Goal: Task Accomplishment & Management: Use online tool/utility

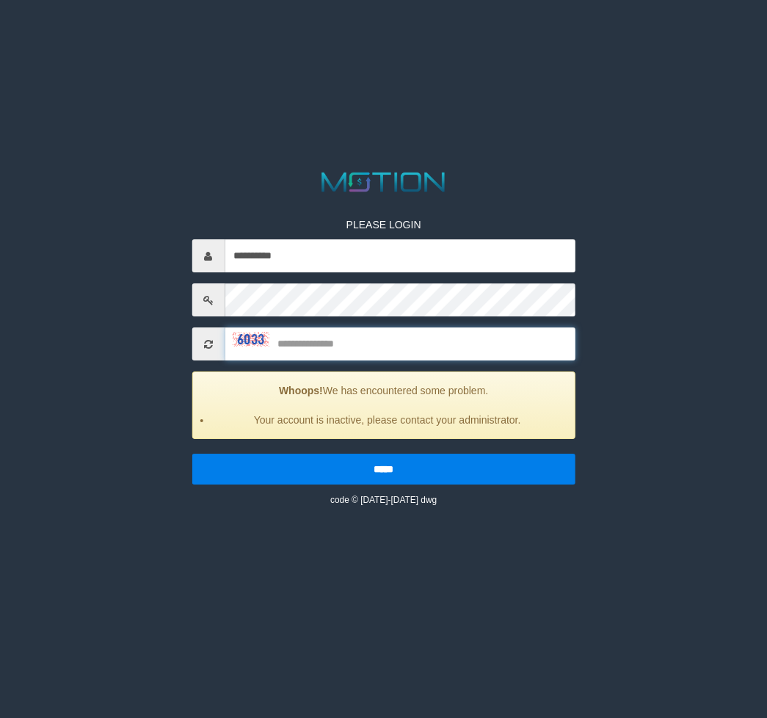
click at [383, 342] on input "text" at bounding box center [400, 343] width 351 height 33
type input "****"
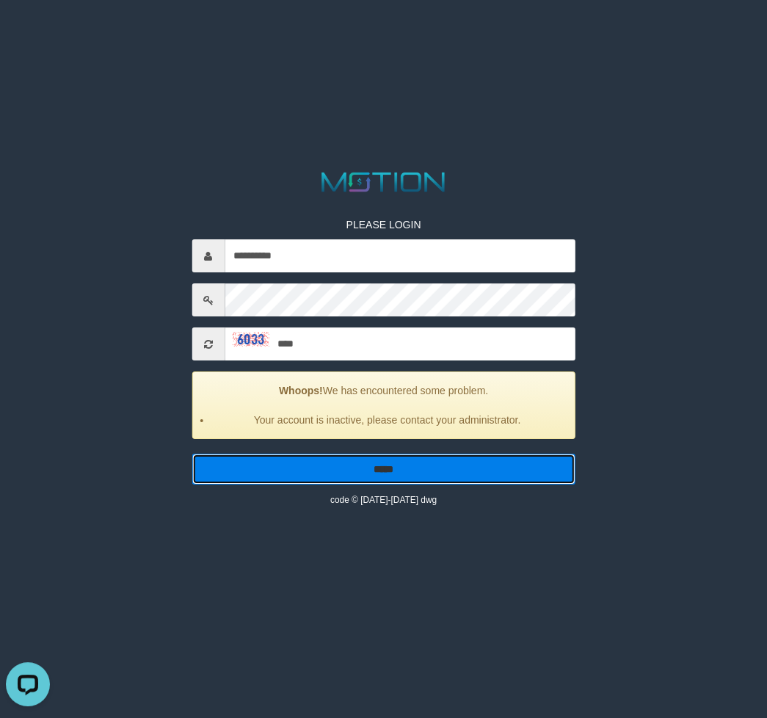
click at [407, 476] on input "*****" at bounding box center [384, 469] width 384 height 31
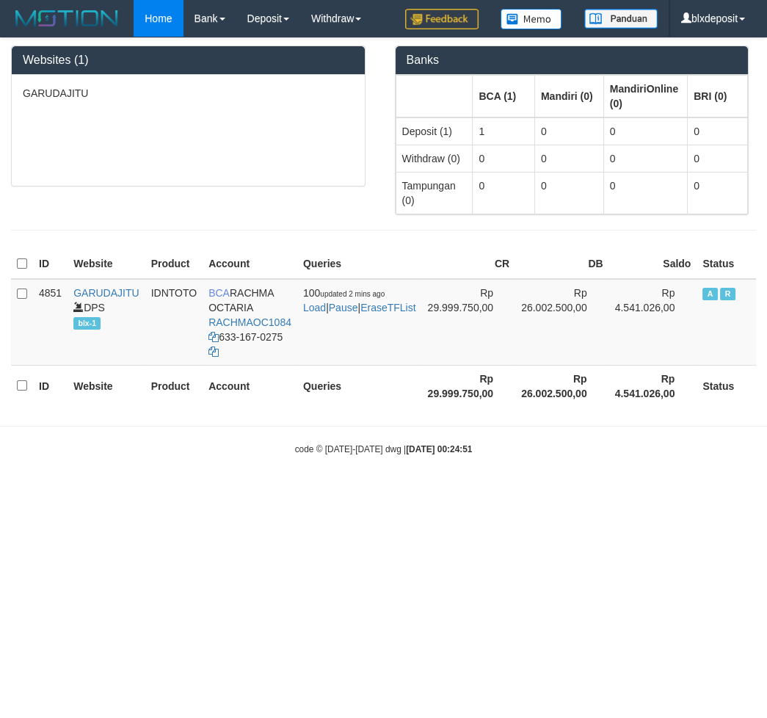
click at [80, 160] on div "GARUDAJITU" at bounding box center [188, 130] width 353 height 111
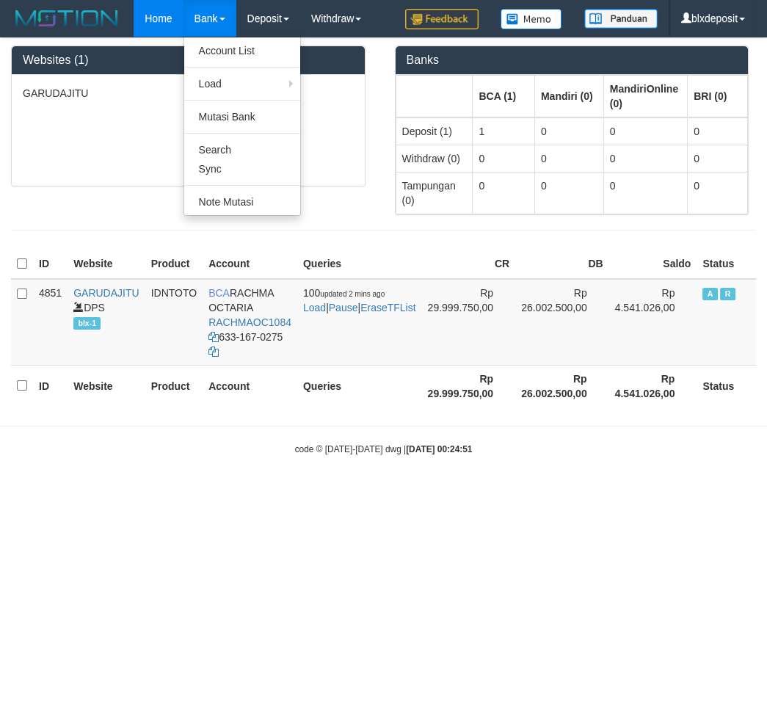
click at [202, 25] on link "Bank" at bounding box center [210, 18] width 53 height 37
click at [218, 58] on link "Account List" at bounding box center [242, 50] width 116 height 19
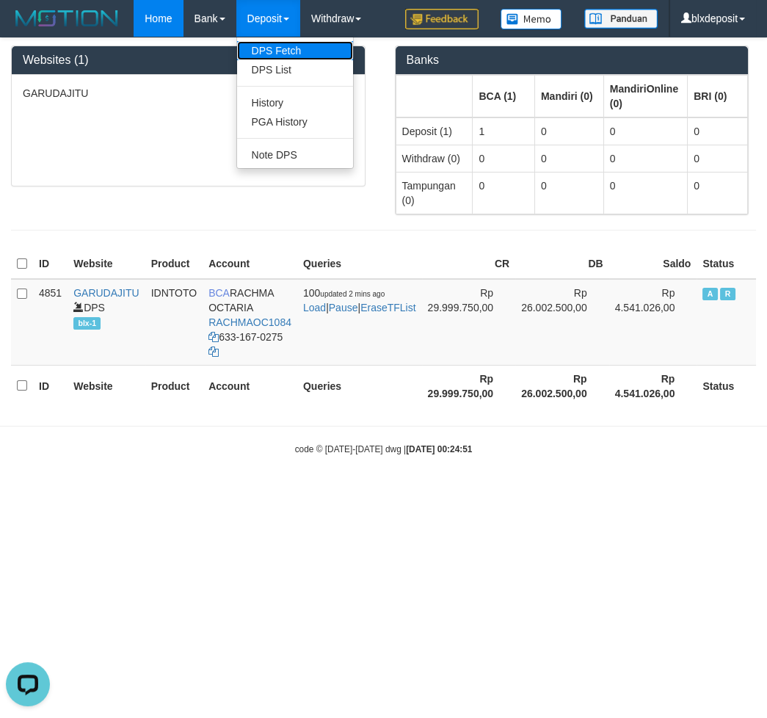
click at [280, 49] on link "DPS Fetch" at bounding box center [295, 50] width 116 height 19
click at [272, 68] on link "DPS List" at bounding box center [295, 69] width 116 height 19
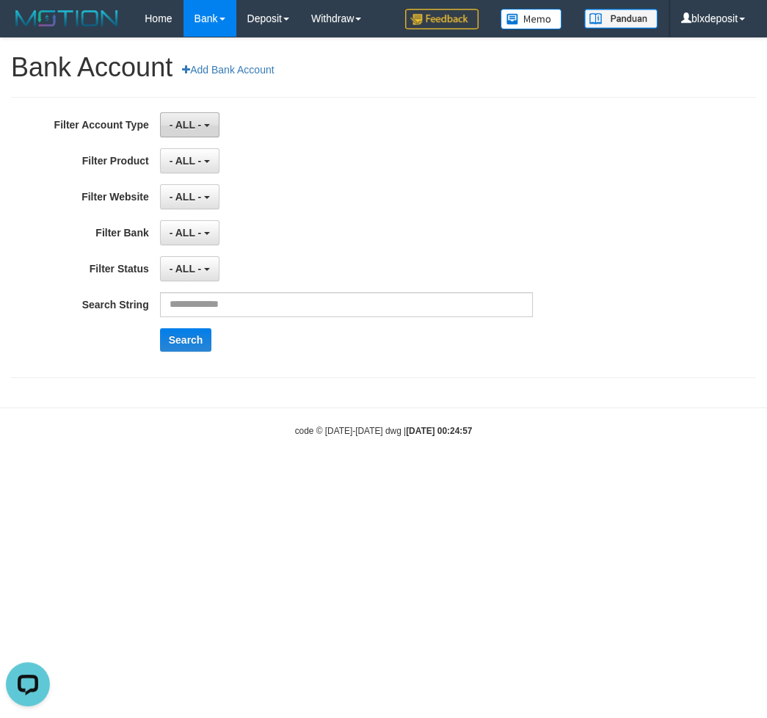
click at [199, 134] on button "- ALL -" at bounding box center [189, 124] width 59 height 25
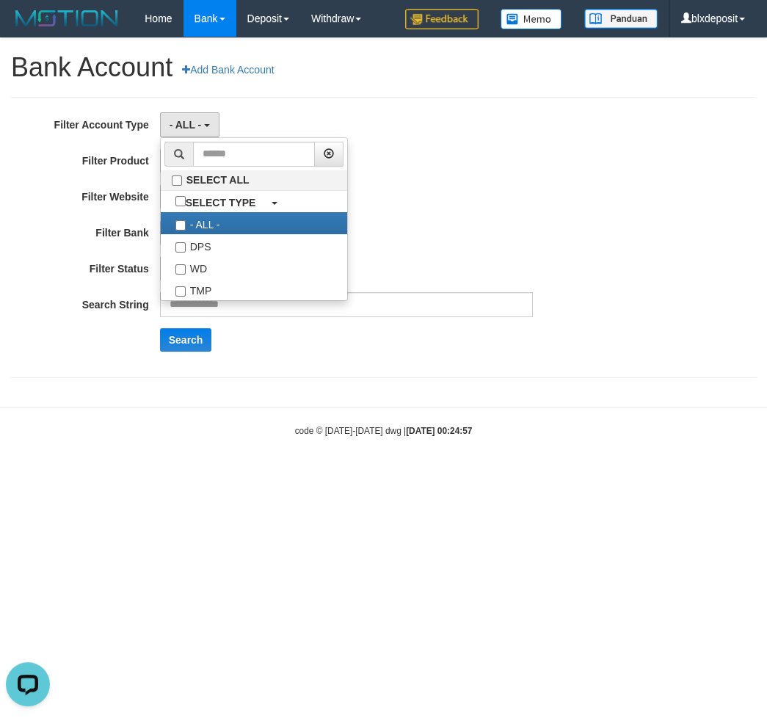
click at [318, 118] on div "- ALL - SELECT ALL SELECT TYPE - ALL - DPS WD TMP" at bounding box center [346, 124] width 373 height 25
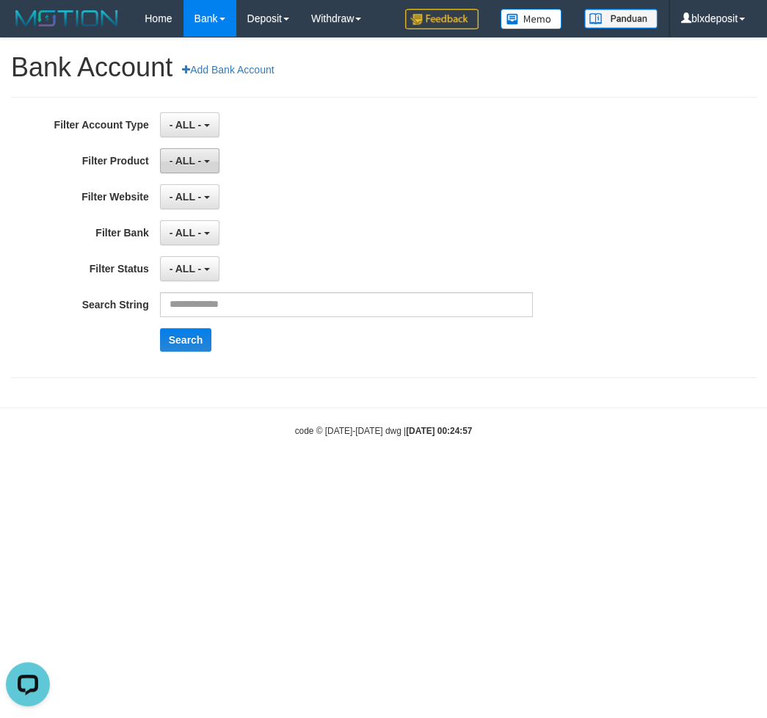
click at [182, 166] on span "- ALL -" at bounding box center [186, 161] width 32 height 12
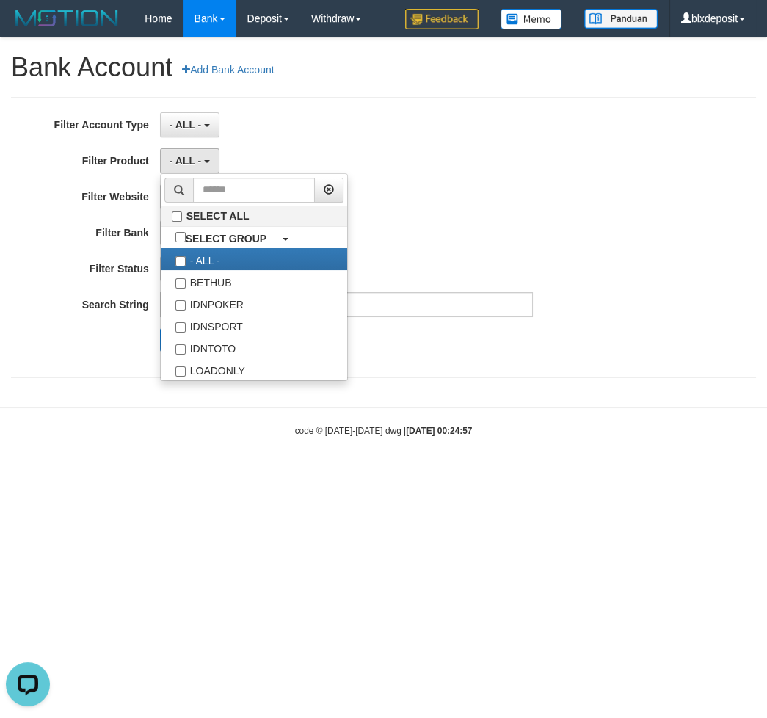
click at [315, 131] on div "- ALL - SELECT ALL SELECT TYPE - ALL - DPS WD TMP" at bounding box center [346, 124] width 373 height 25
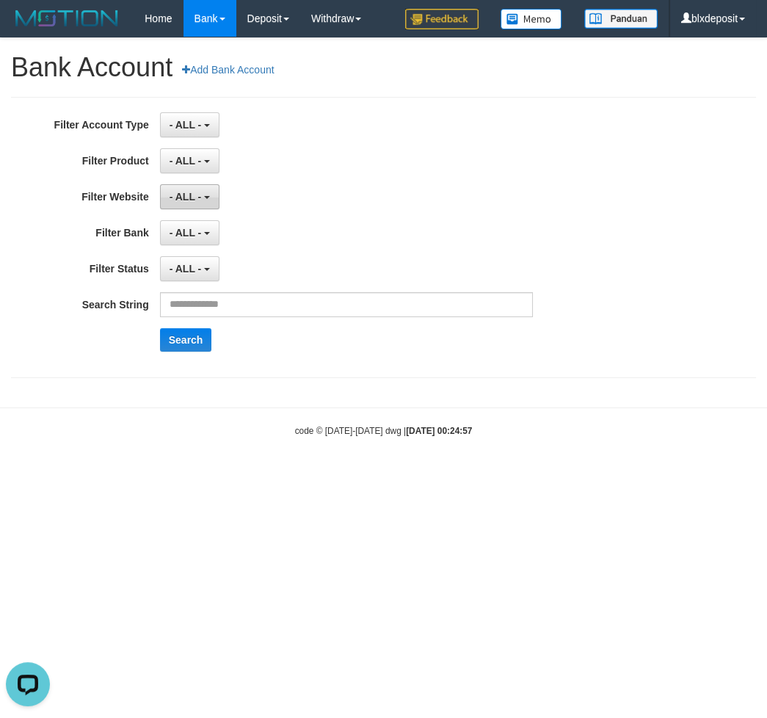
click at [196, 203] on span "- ALL -" at bounding box center [186, 197] width 32 height 12
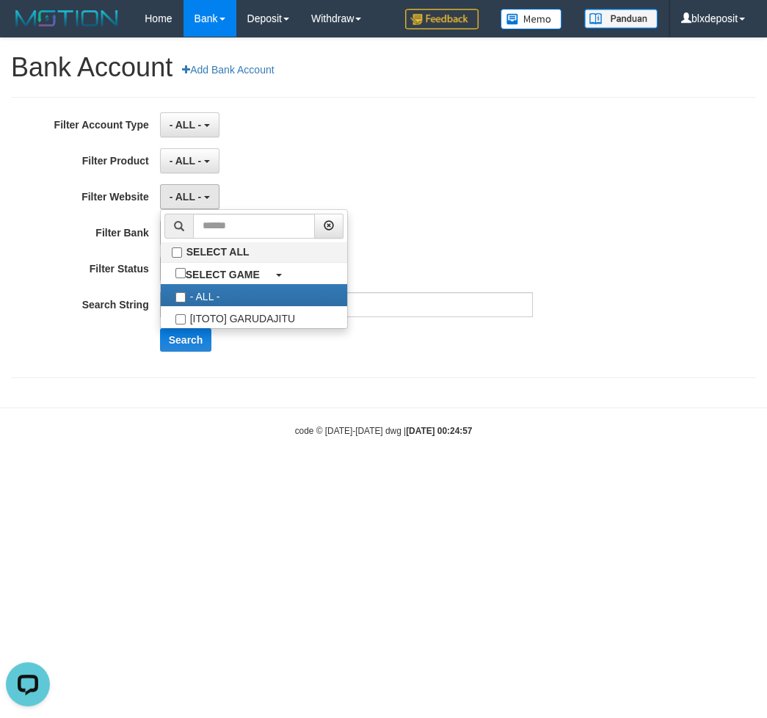
click at [322, 161] on div "- ALL - SELECT ALL SELECT GROUP - ALL - BETHUB IDNPOKER IDNSPORT IDNTOTO LOADON…" at bounding box center [346, 160] width 373 height 25
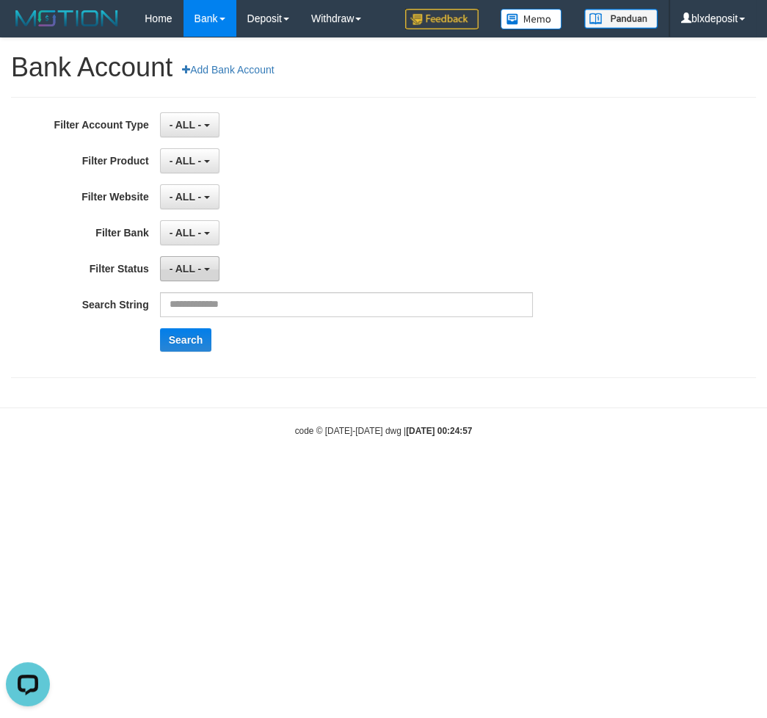
click at [197, 267] on span "- ALL -" at bounding box center [186, 269] width 32 height 12
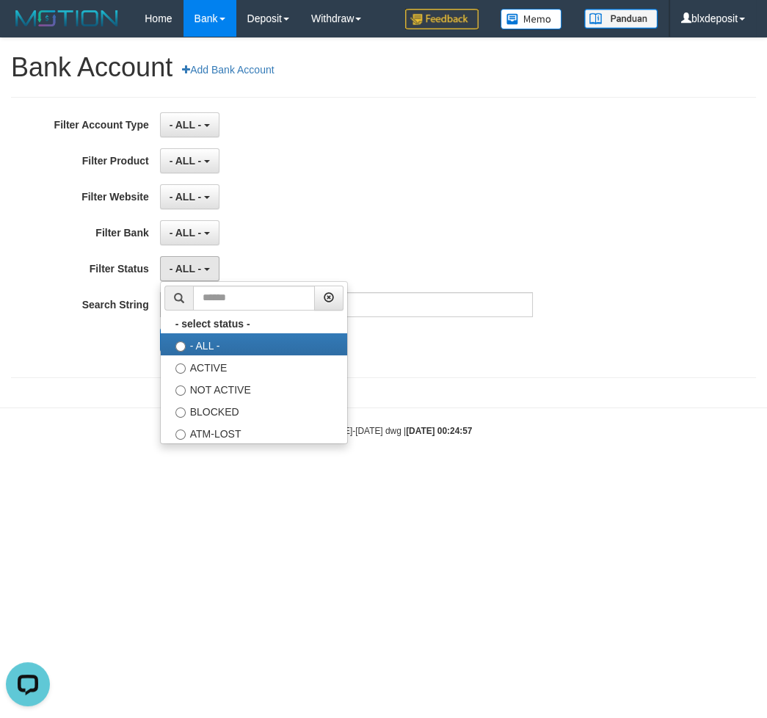
click at [339, 208] on div "- ALL - SELECT ALL SELECT GAME - ALL - [ITOTO] GARUDAJITU" at bounding box center [346, 196] width 373 height 25
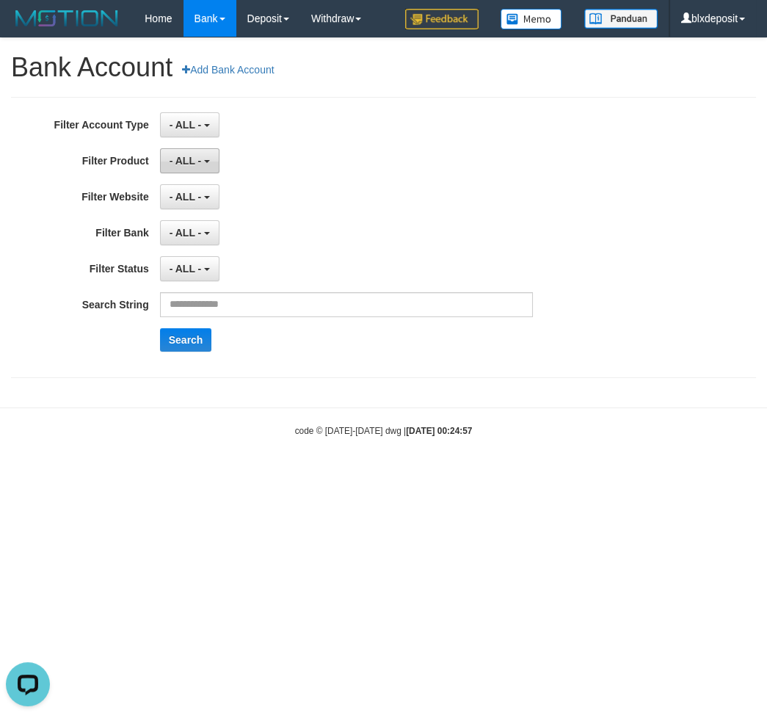
click at [204, 164] on button "- ALL -" at bounding box center [189, 160] width 59 height 25
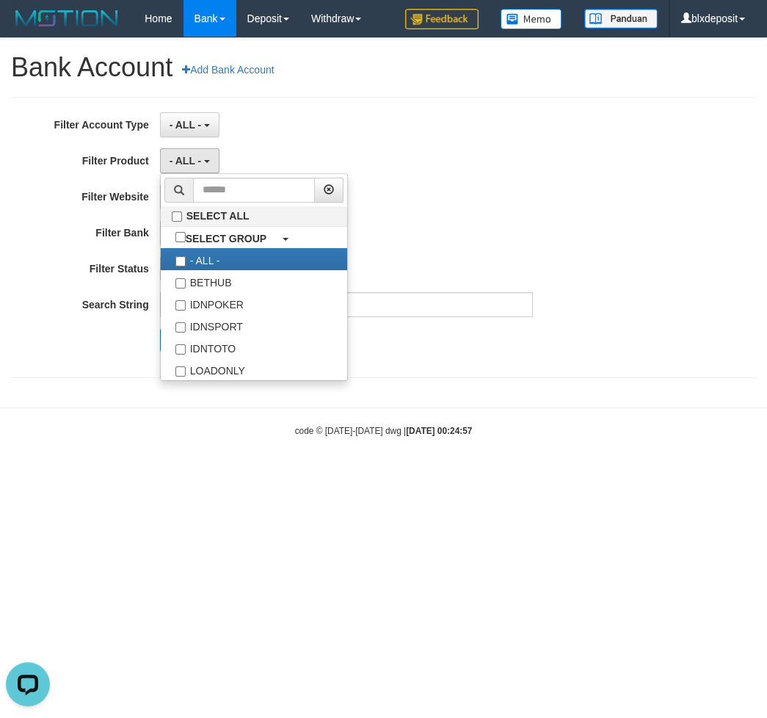
click at [308, 136] on div "- ALL - SELECT ALL SELECT TYPE - ALL - DPS WD TMP" at bounding box center [346, 124] width 373 height 25
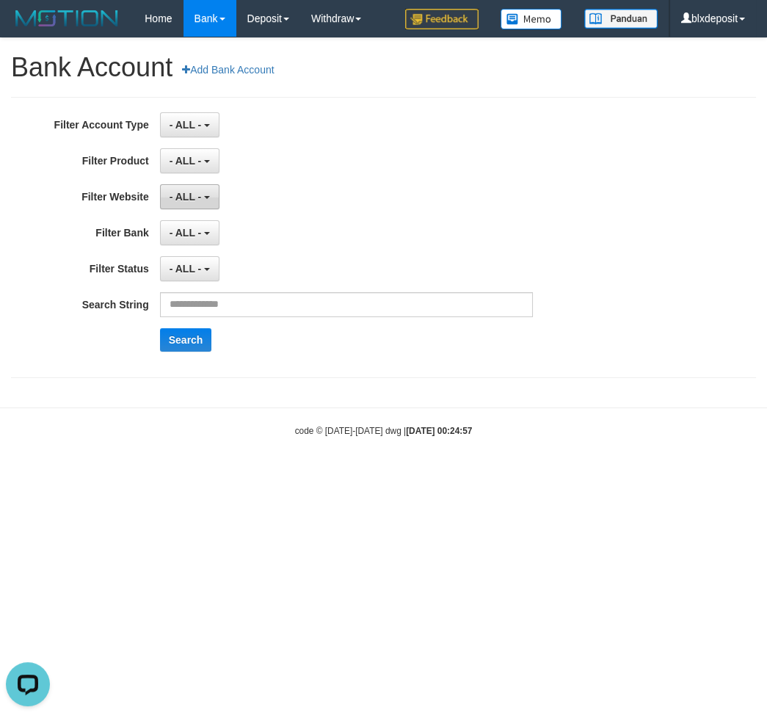
click at [187, 202] on span "- ALL -" at bounding box center [186, 197] width 32 height 12
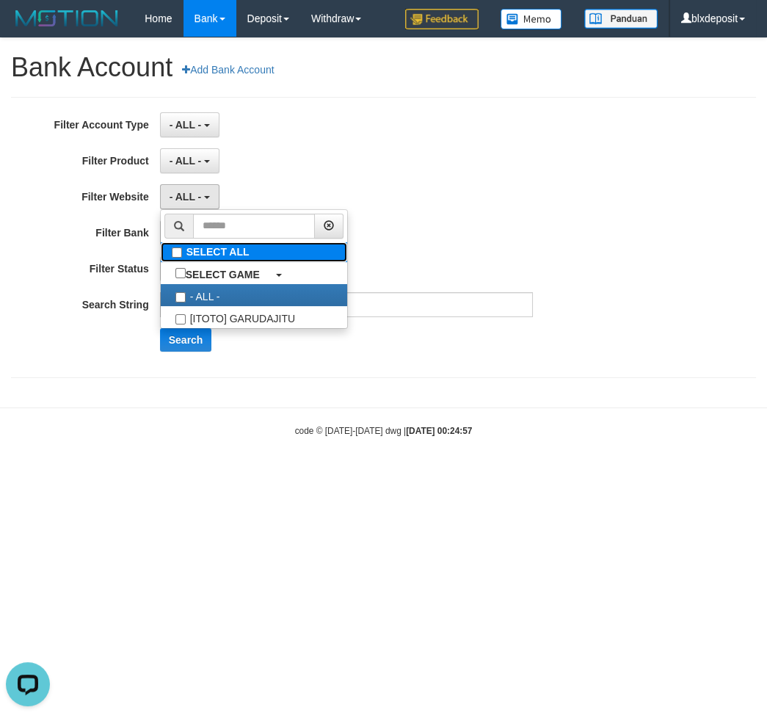
click at [231, 255] on label "SELECT ALL" at bounding box center [254, 252] width 186 height 20
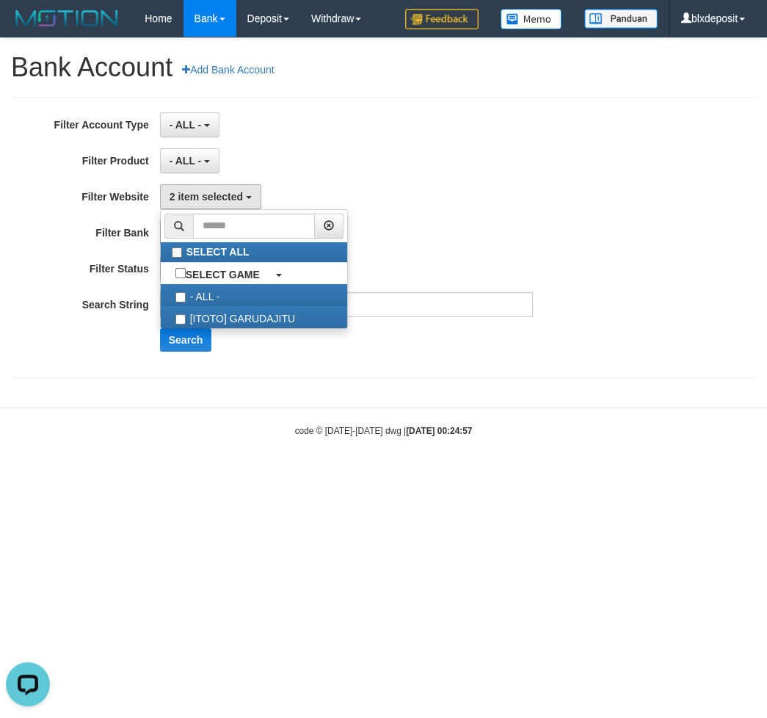
scroll to position [28, 0]
click at [342, 184] on div "**********" at bounding box center [319, 237] width 639 height 250
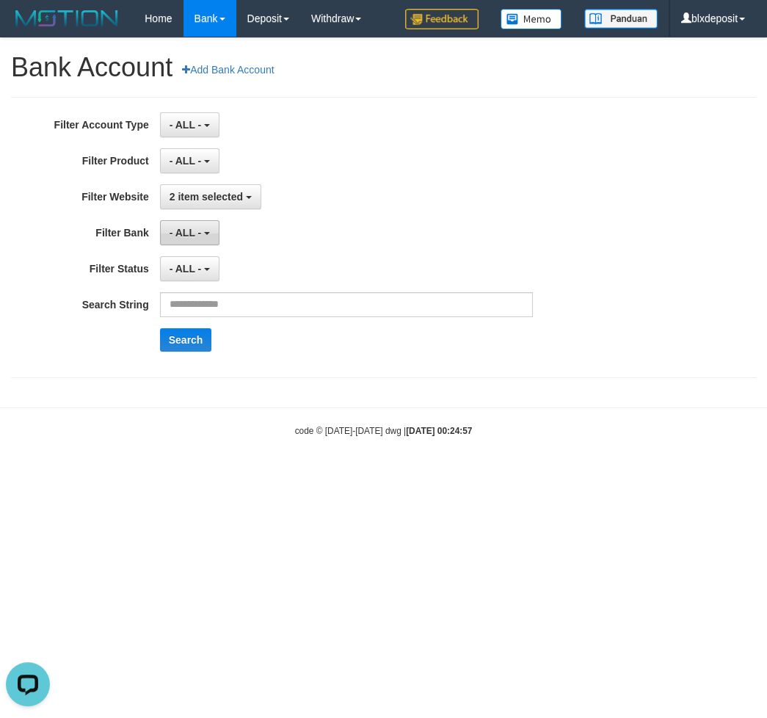
click at [209, 237] on button "- ALL -" at bounding box center [189, 232] width 59 height 25
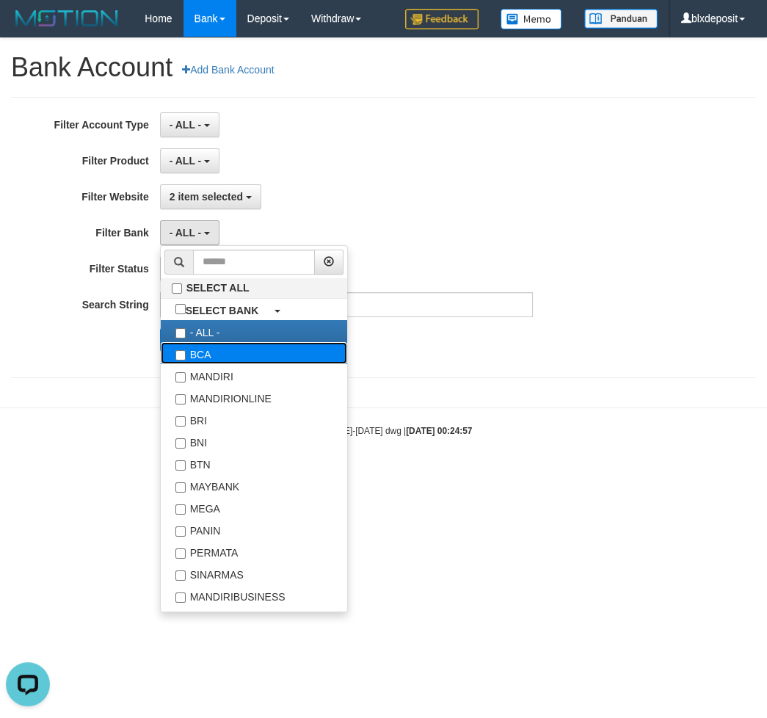
click at [216, 355] on label "BCA" at bounding box center [254, 353] width 186 height 22
select select "***"
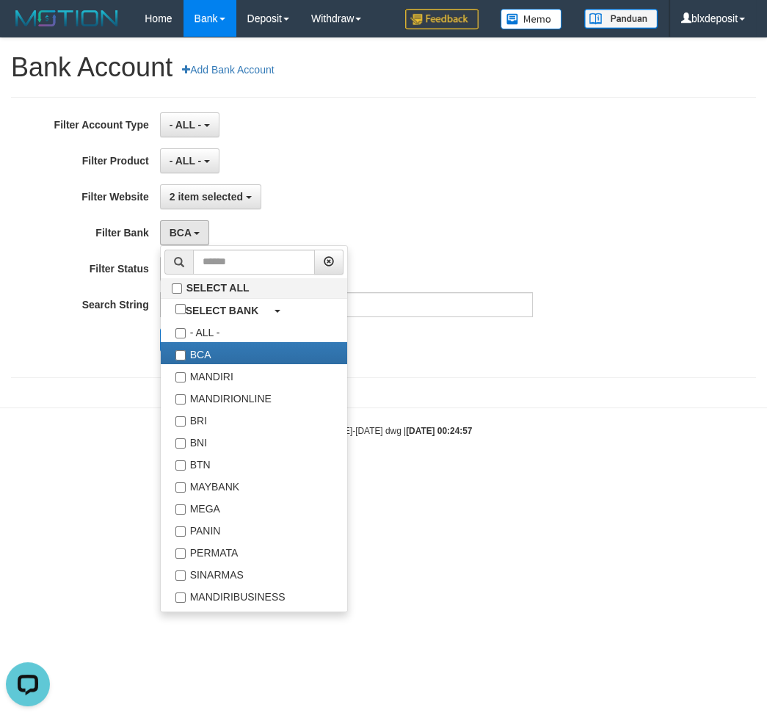
click at [361, 200] on div "2 item selected SELECT ALL SELECT GAME - ALL - [ITOTO] GARUDAJITU" at bounding box center [346, 196] width 373 height 25
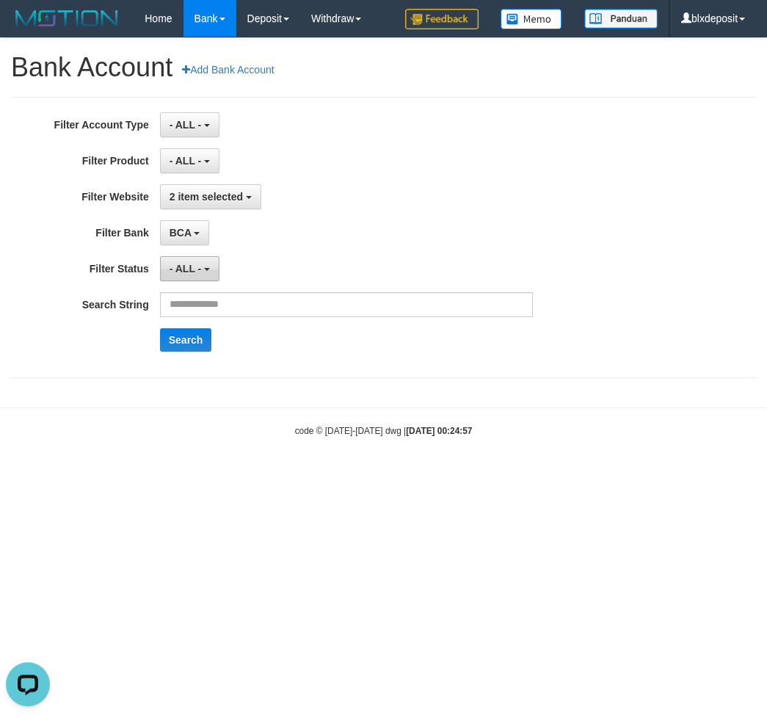
click at [201, 269] on span "- ALL -" at bounding box center [186, 269] width 32 height 12
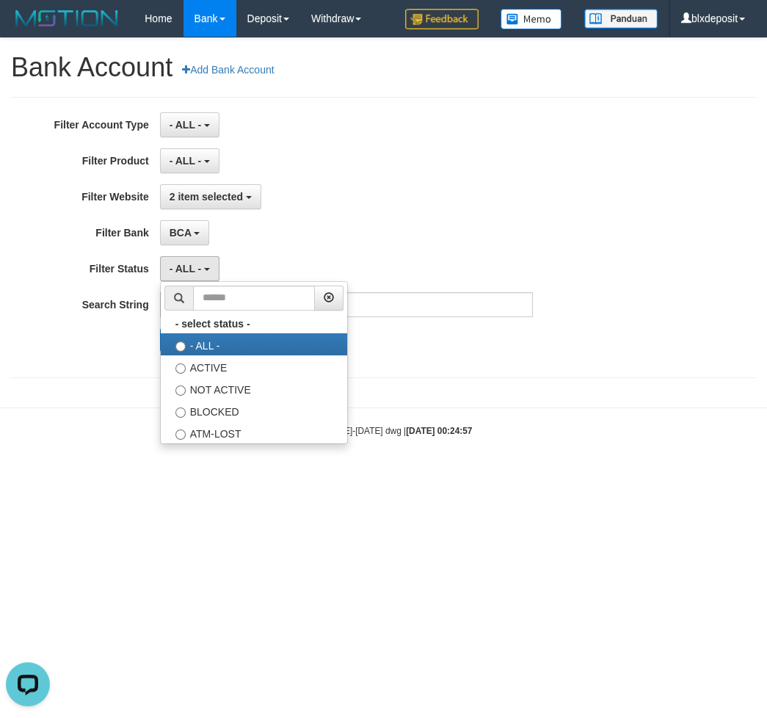
click at [324, 209] on div "2 item selected SELECT ALL SELECT GAME - ALL - [ITOTO] GARUDAJITU" at bounding box center [346, 196] width 373 height 25
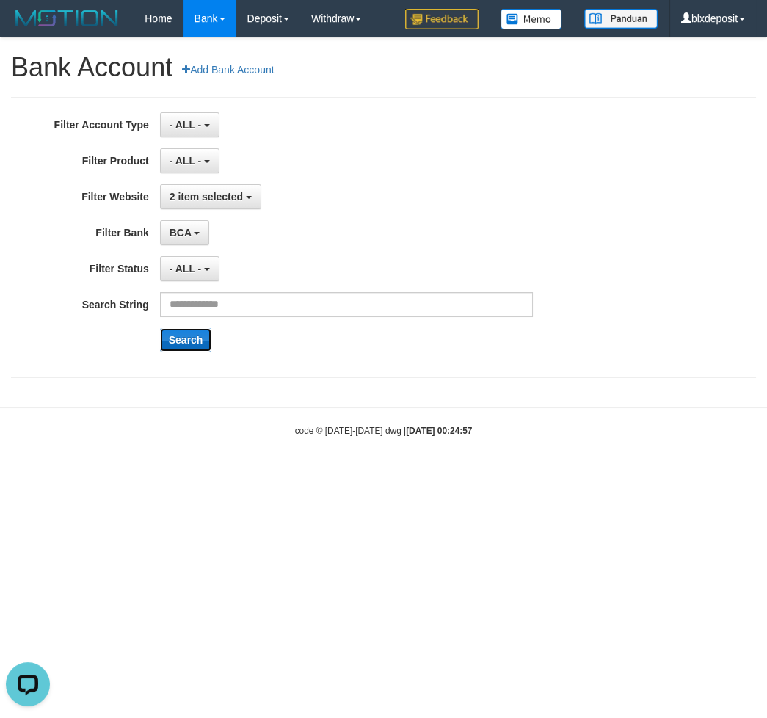
click at [197, 344] on button "Search" at bounding box center [186, 339] width 52 height 23
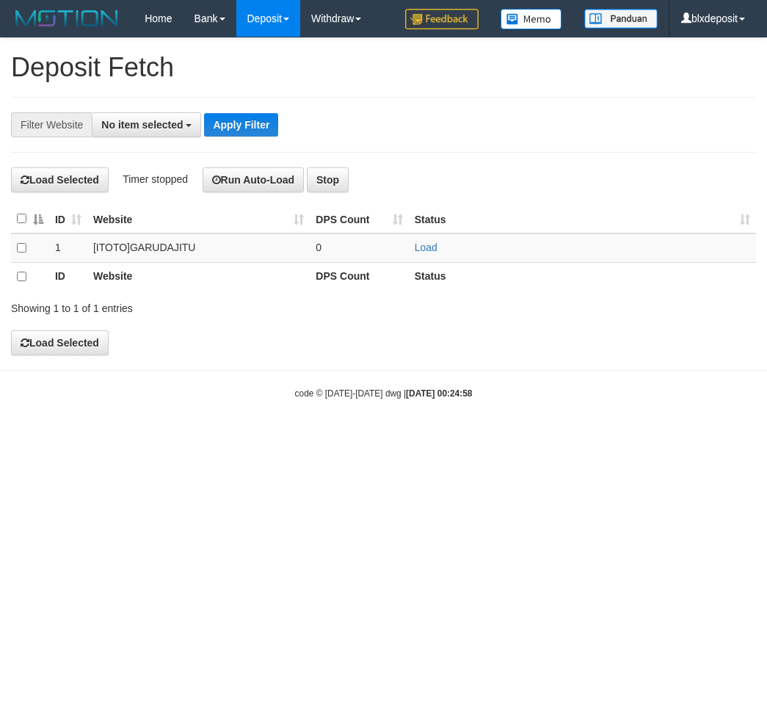
select select
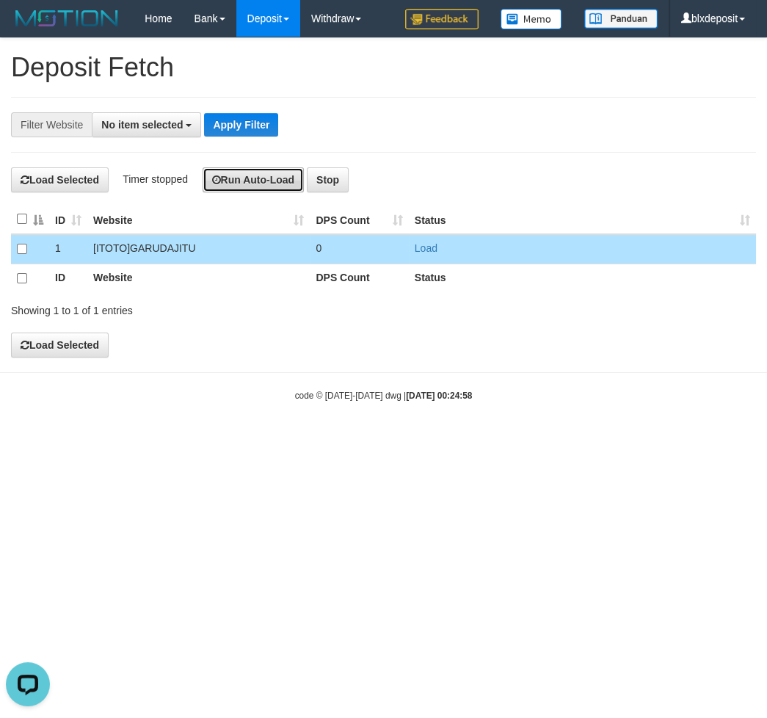
click at [272, 189] on button "Run Auto-Load" at bounding box center [254, 179] width 102 height 25
click at [250, 136] on button "Apply Filter" at bounding box center [241, 124] width 74 height 23
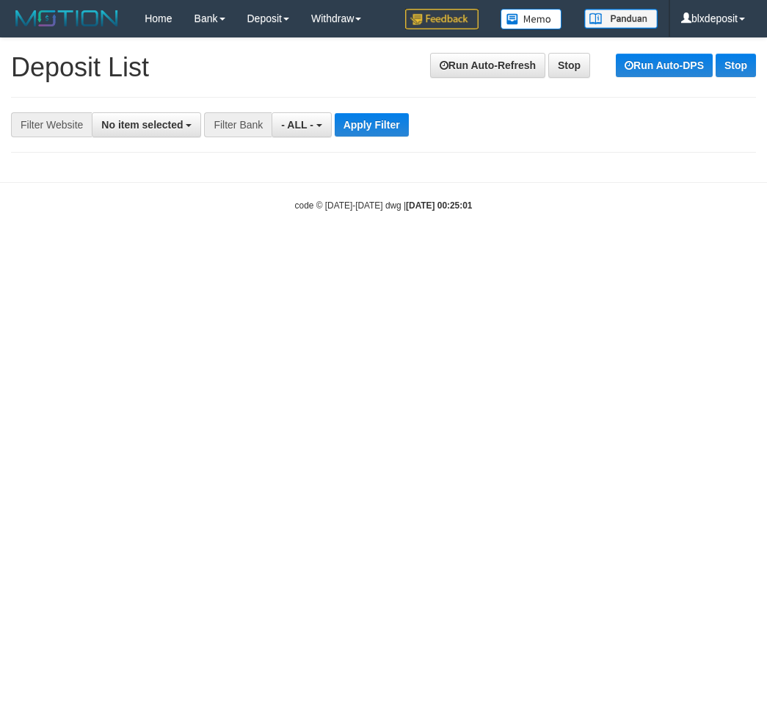
select select
click at [56, 131] on div "Filter Website" at bounding box center [51, 124] width 81 height 25
click at [134, 134] on button "No item selected" at bounding box center [146, 124] width 109 height 25
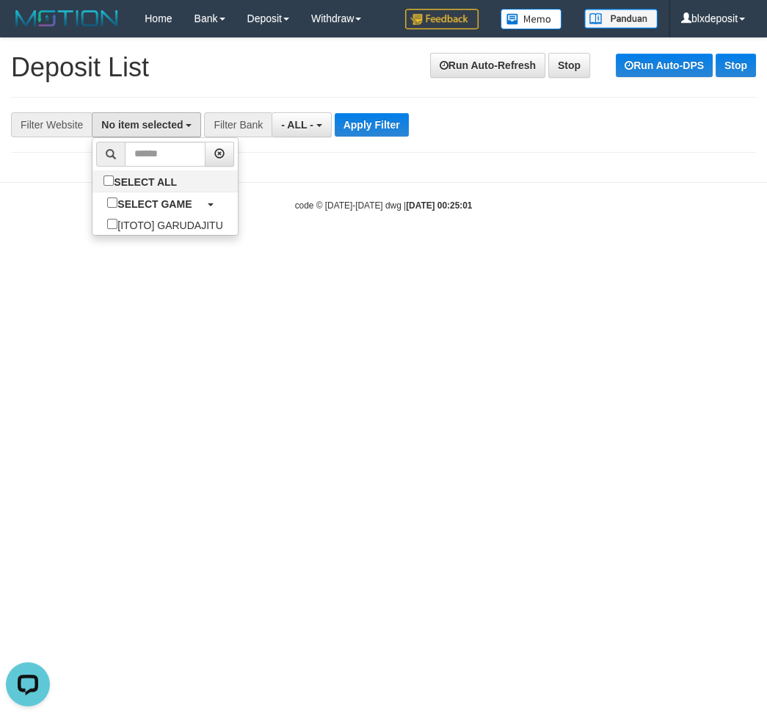
click at [272, 194] on body "Toggle navigation Home Bank Account List Load By Website Group [ITOTO] GARUDAJI…" at bounding box center [383, 124] width 767 height 249
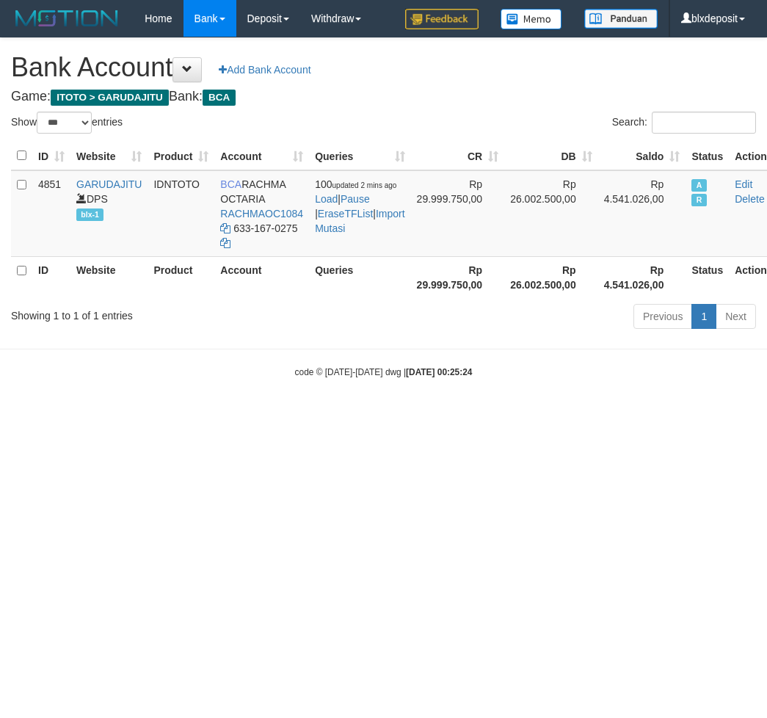
select select "***"
click at [272, 23] on link "Deposit" at bounding box center [268, 18] width 64 height 37
click at [439, 107] on div "**********" at bounding box center [383, 186] width 767 height 296
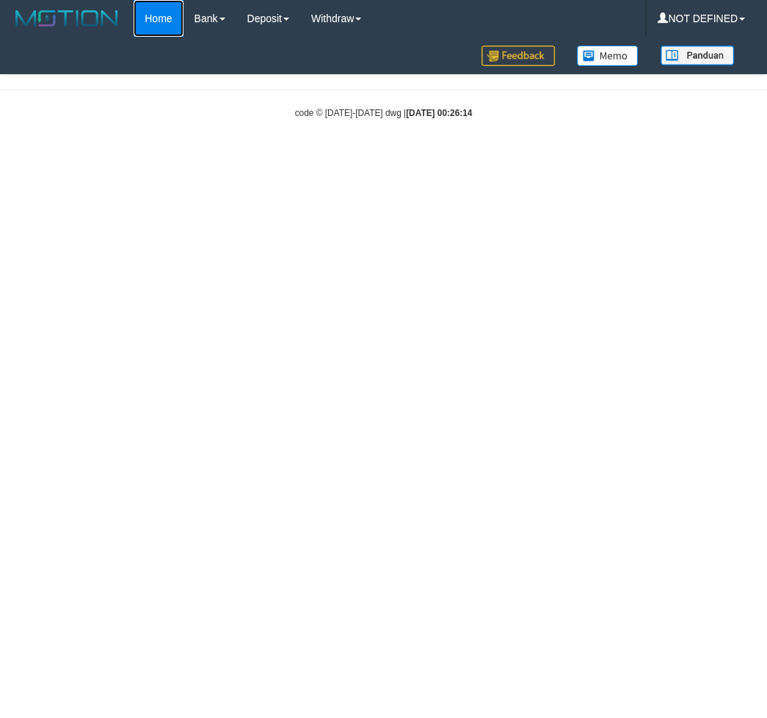
click at [170, 25] on link "Home" at bounding box center [158, 18] width 49 height 37
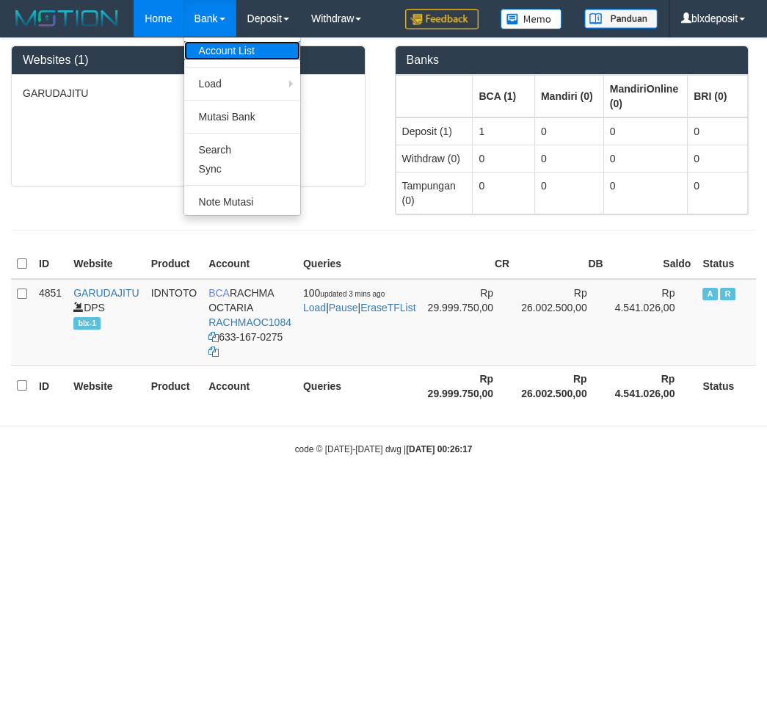
click at [207, 46] on link "Account List" at bounding box center [242, 50] width 116 height 19
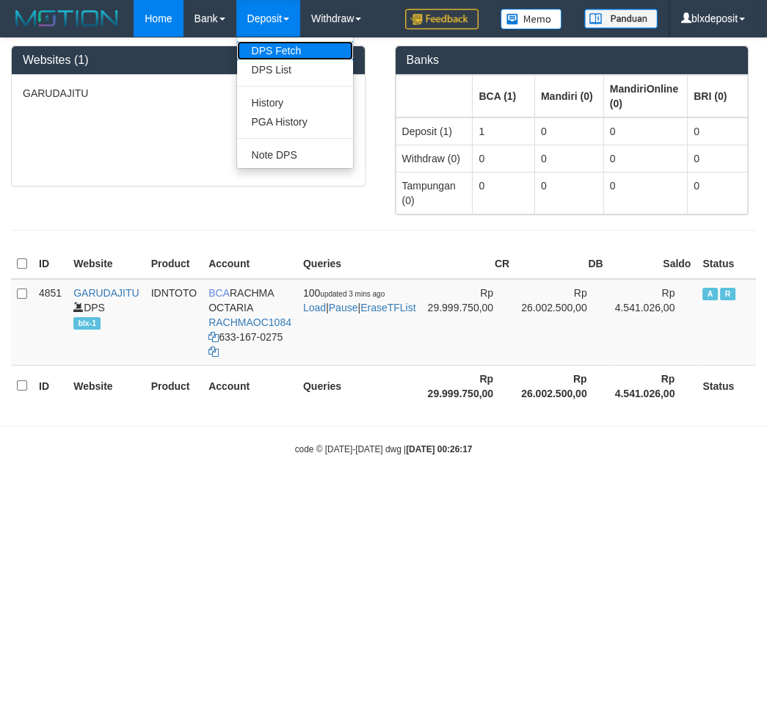
click at [261, 46] on link "DPS Fetch" at bounding box center [295, 50] width 116 height 19
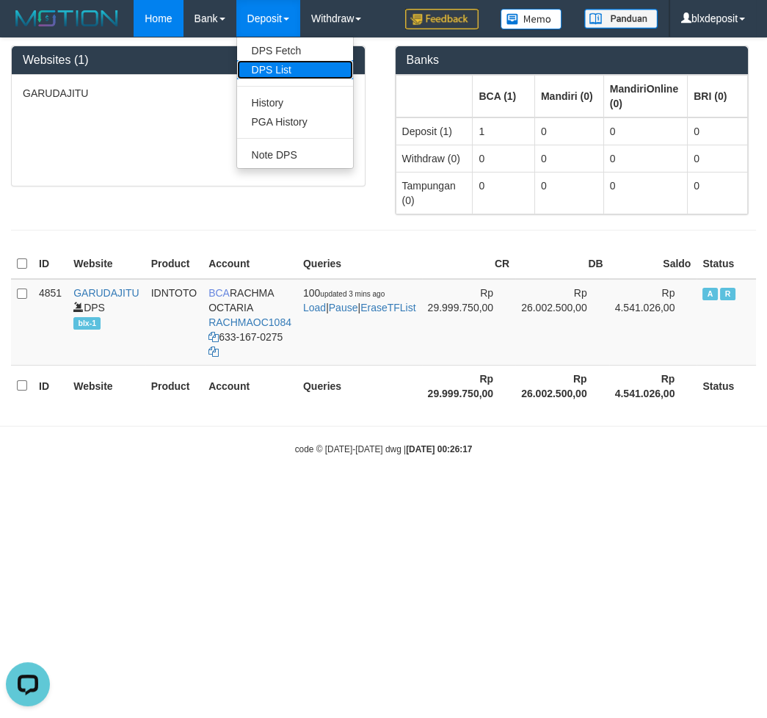
click at [272, 64] on link "DPS List" at bounding box center [295, 69] width 116 height 19
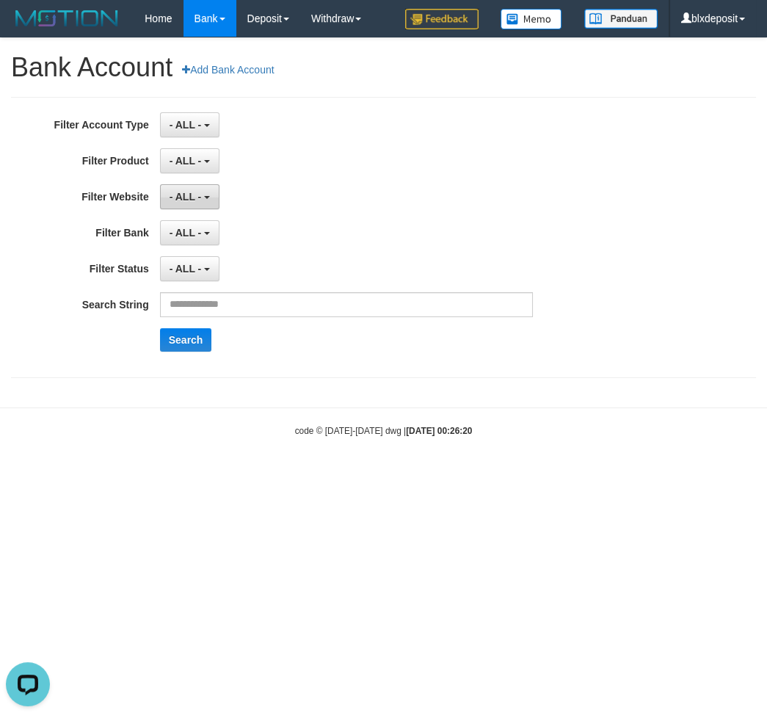
click at [177, 197] on span "- ALL -" at bounding box center [186, 197] width 32 height 12
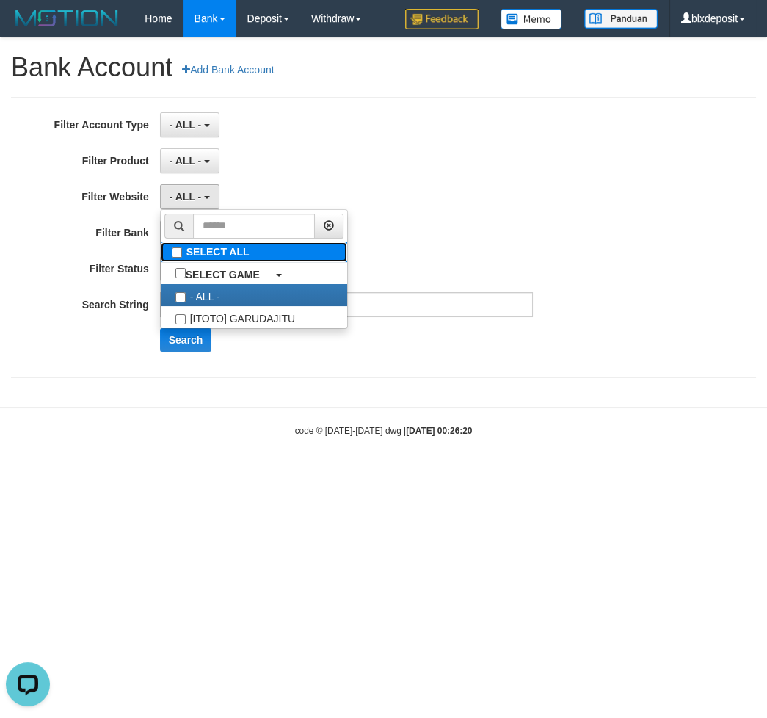
click at [199, 257] on label "SELECT ALL" at bounding box center [254, 252] width 186 height 20
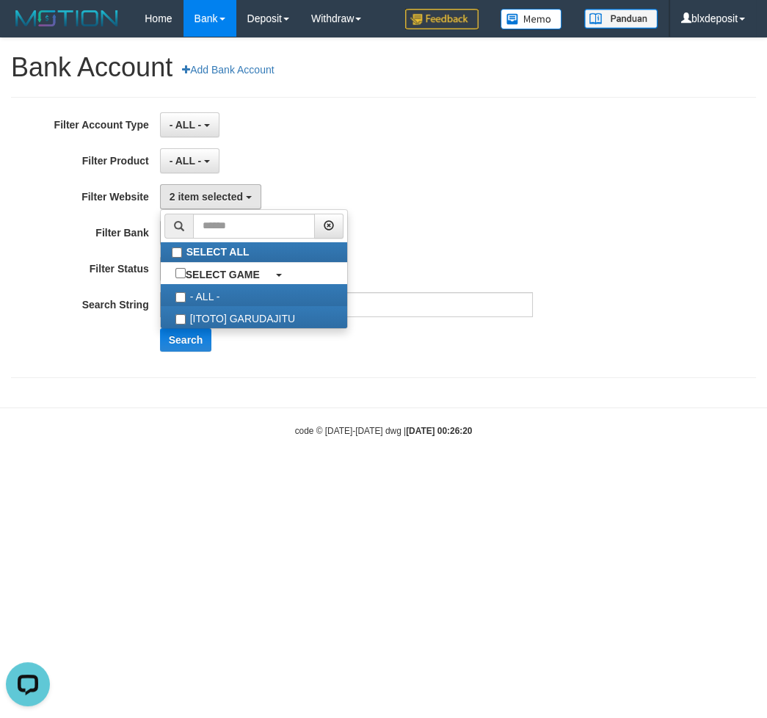
click at [363, 187] on div "2 item selected SELECT ALL SELECT GAME - ALL - [ITOTO] GARUDAJITU" at bounding box center [346, 196] width 373 height 25
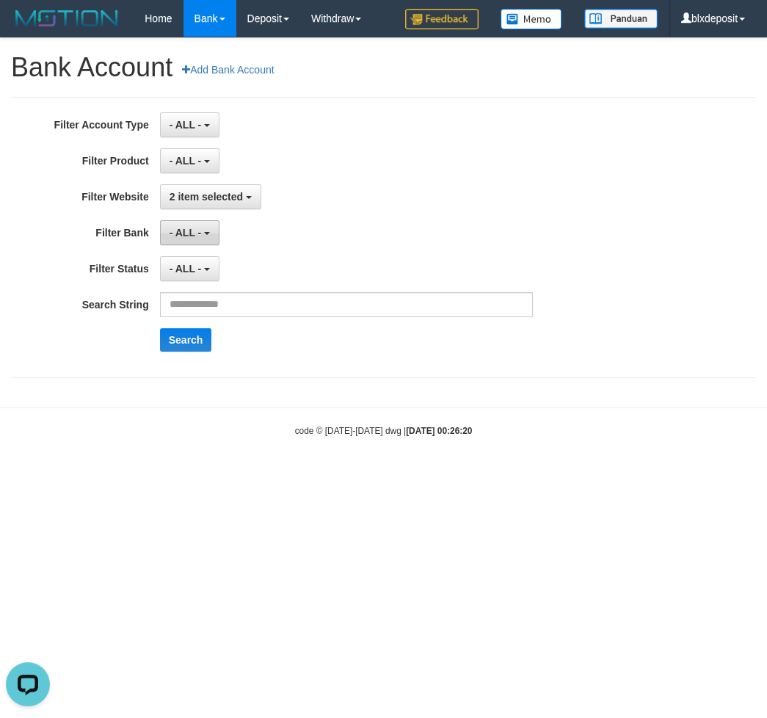
click at [206, 242] on button "- ALL -" at bounding box center [189, 232] width 59 height 25
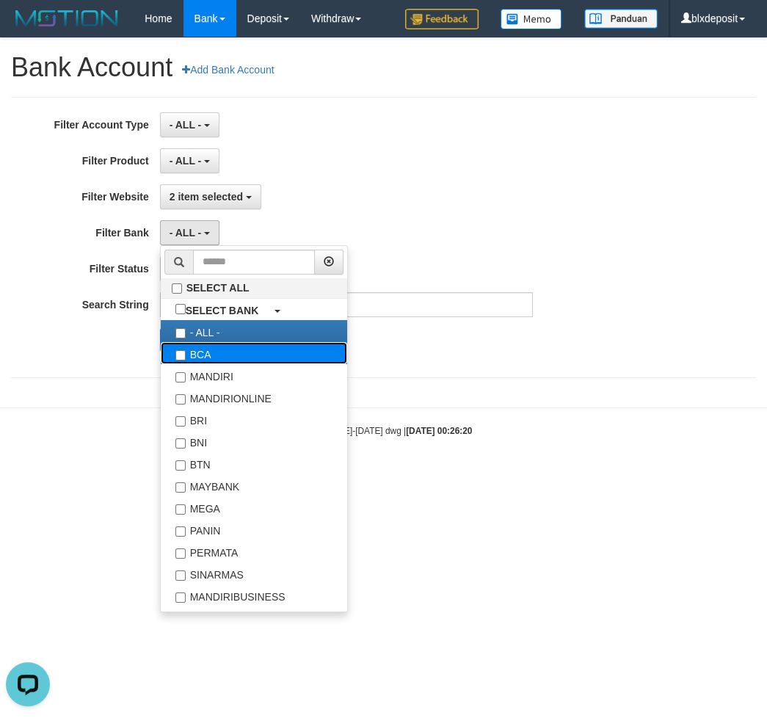
click at [211, 357] on label "BCA" at bounding box center [254, 353] width 186 height 22
select select "***"
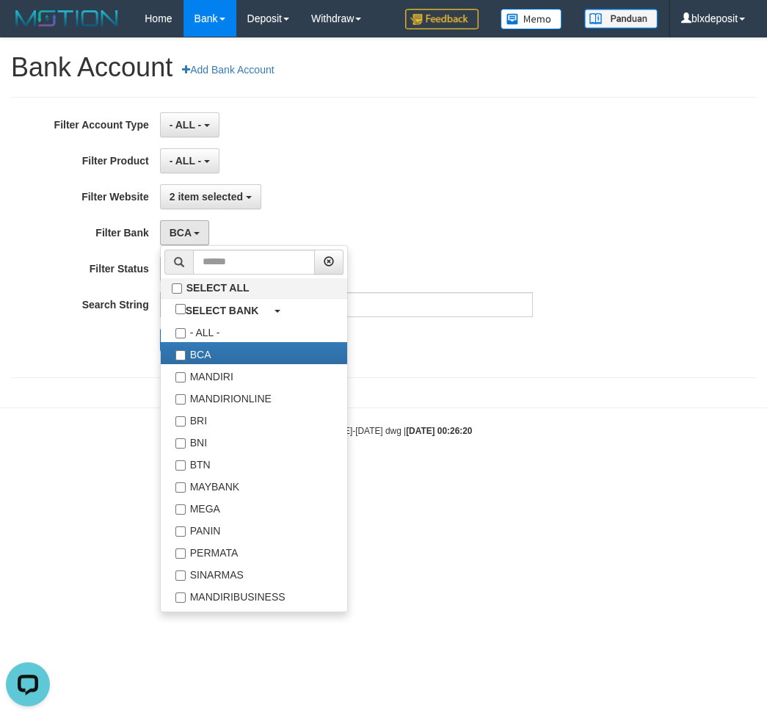
click at [381, 209] on div "2 item selected SELECT ALL SELECT GAME - ALL - [ITOTO] GARUDAJITU" at bounding box center [346, 196] width 373 height 25
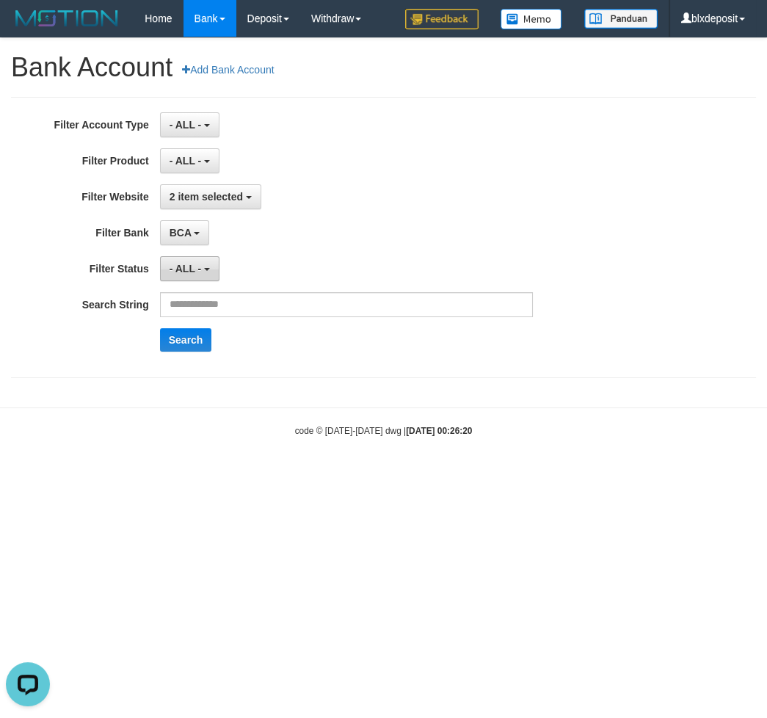
click at [203, 279] on button "- ALL -" at bounding box center [189, 268] width 59 height 25
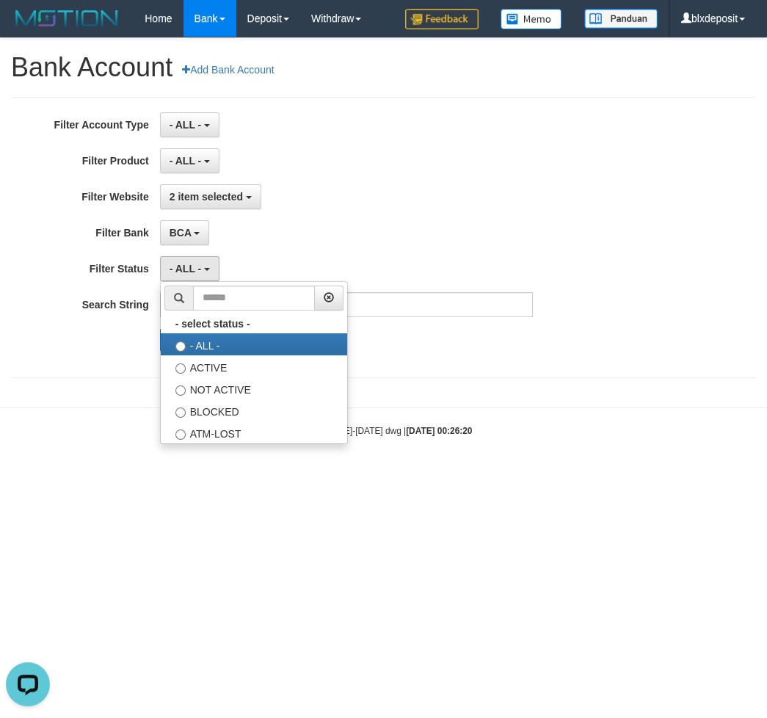
click at [335, 239] on div "BCA SELECT ALL SELECT BANK - ALL - BCA MANDIRI MANDIRIONLINE BRI BNI BTN MAYBAN…" at bounding box center [346, 232] width 373 height 25
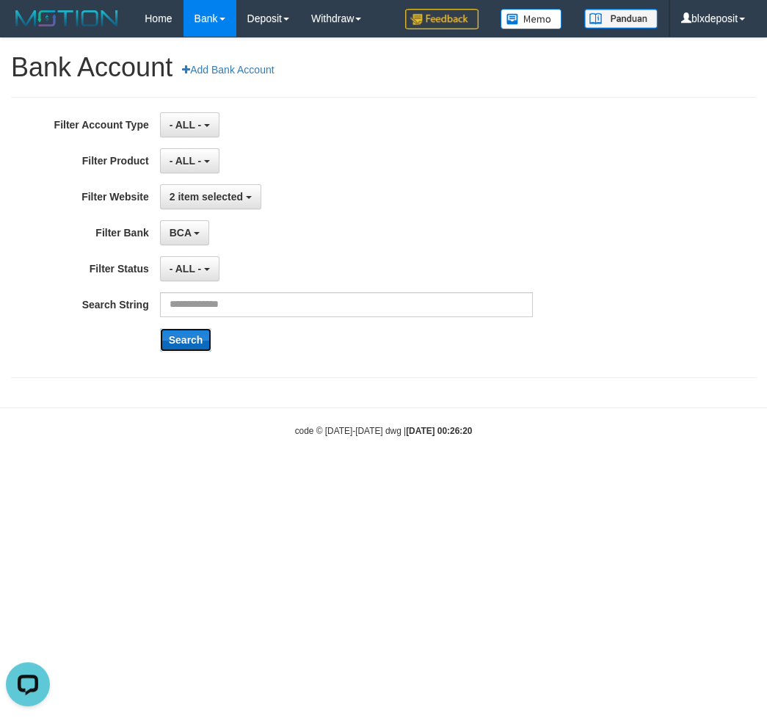
click at [180, 347] on button "Search" at bounding box center [186, 339] width 52 height 23
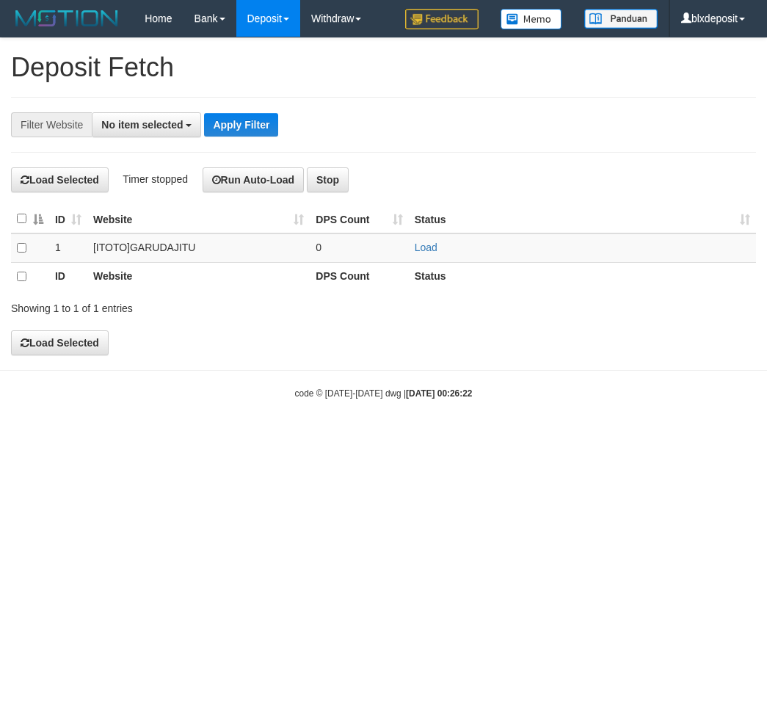
select select
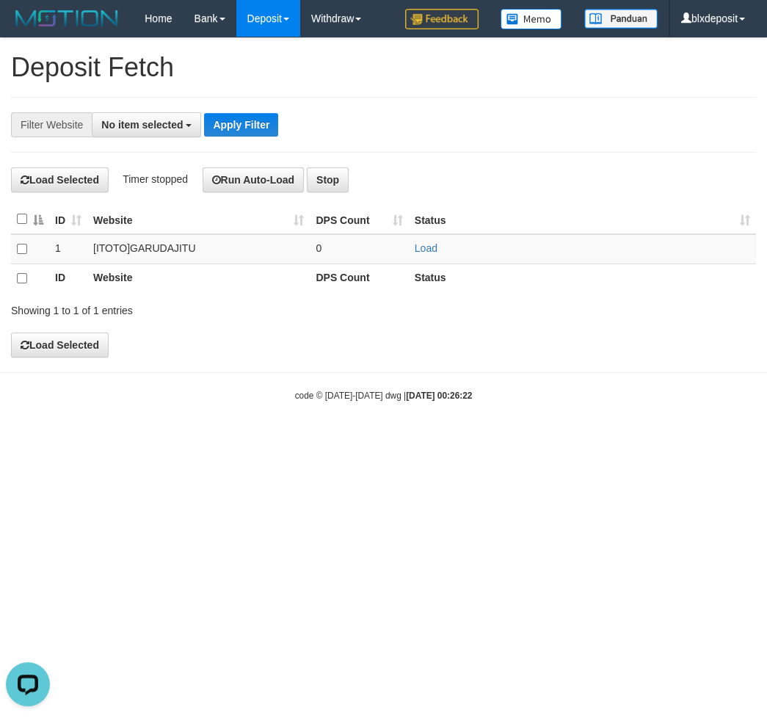
click at [64, 128] on div "Filter Website" at bounding box center [51, 124] width 81 height 25
click at [103, 127] on span "No item selected" at bounding box center [141, 125] width 81 height 12
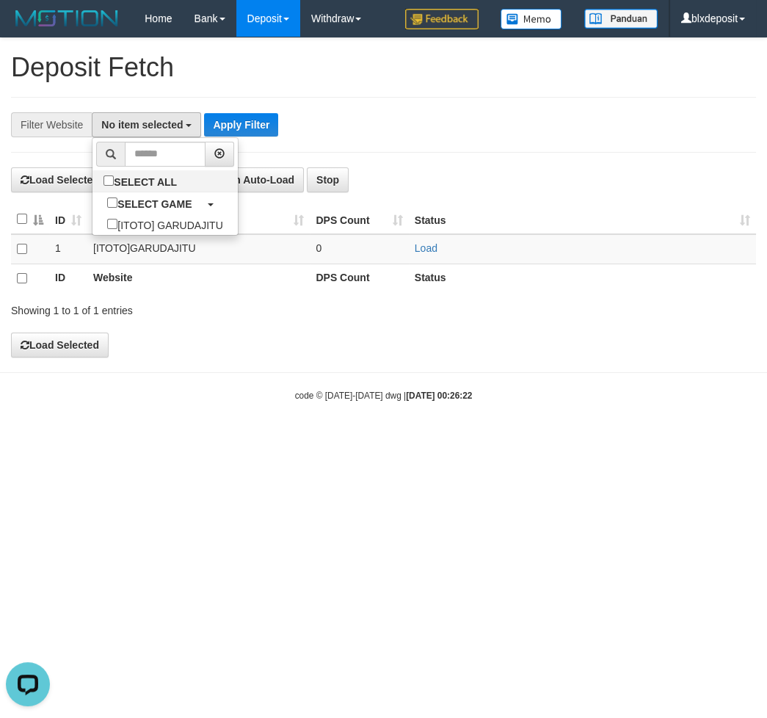
drag, startPoint x: 153, startPoint y: 378, endPoint x: 145, endPoint y: 352, distance: 27.6
click at [155, 378] on body "Toggle navigation Home Bank Account List Load By Website Group [ITOTO] GARUDAJI…" at bounding box center [383, 219] width 767 height 439
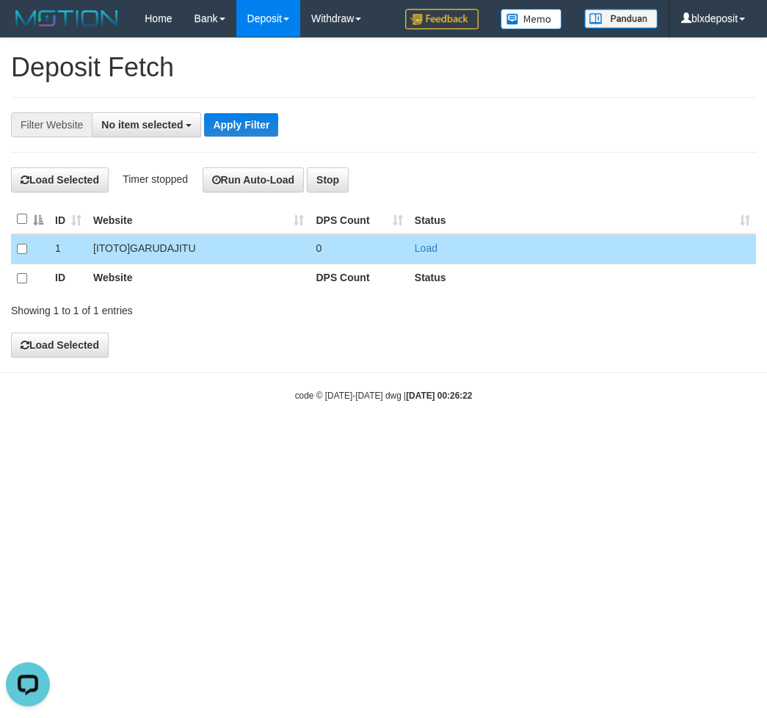
click at [196, 330] on div "**********" at bounding box center [383, 197] width 767 height 319
click at [250, 128] on button "Apply Filter" at bounding box center [241, 124] width 74 height 23
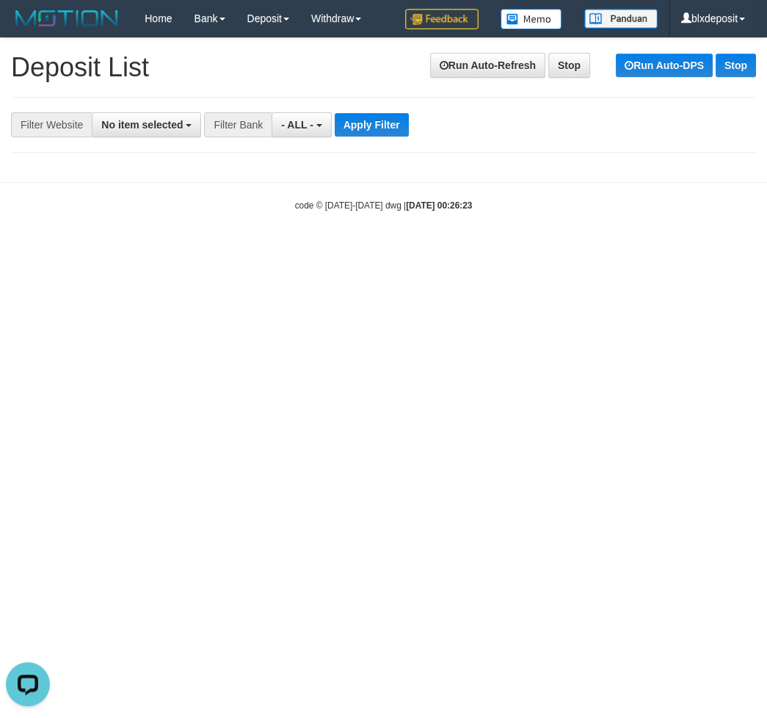
click at [62, 124] on div "Filter Website" at bounding box center [51, 124] width 81 height 25
click at [126, 124] on span "No item selected" at bounding box center [141, 125] width 81 height 12
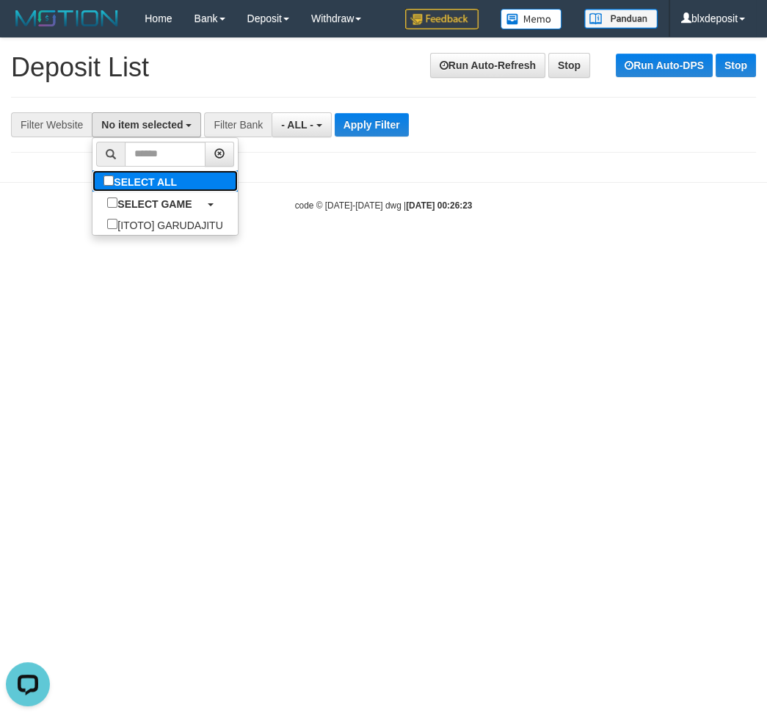
click at [124, 178] on link "SELECT ALL" at bounding box center [164, 180] width 145 height 21
click at [226, 233] on body "Toggle navigation Home Bank Account List Load By Website Group [ITOTO] GARUDAJI…" at bounding box center [383, 124] width 767 height 249
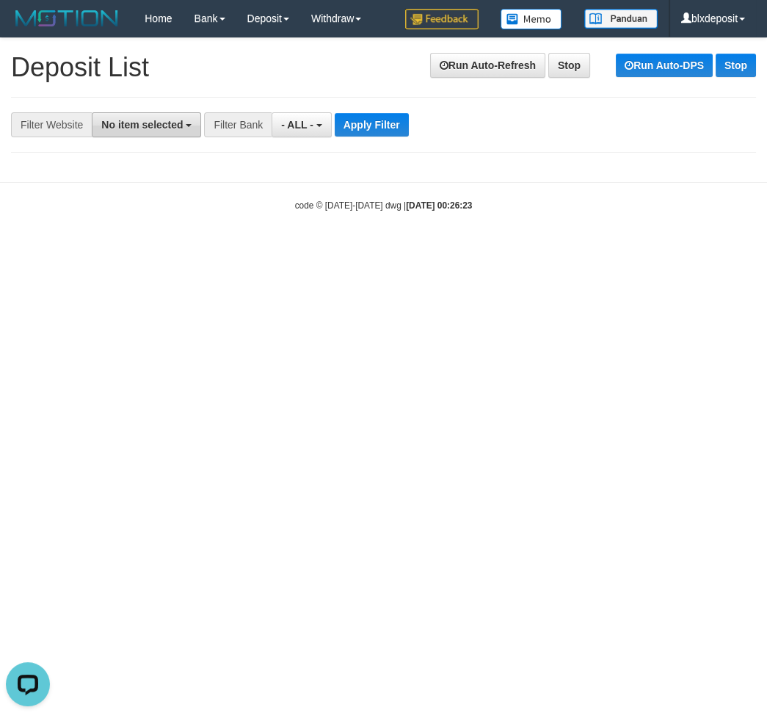
click at [164, 129] on span "No item selected" at bounding box center [141, 125] width 81 height 12
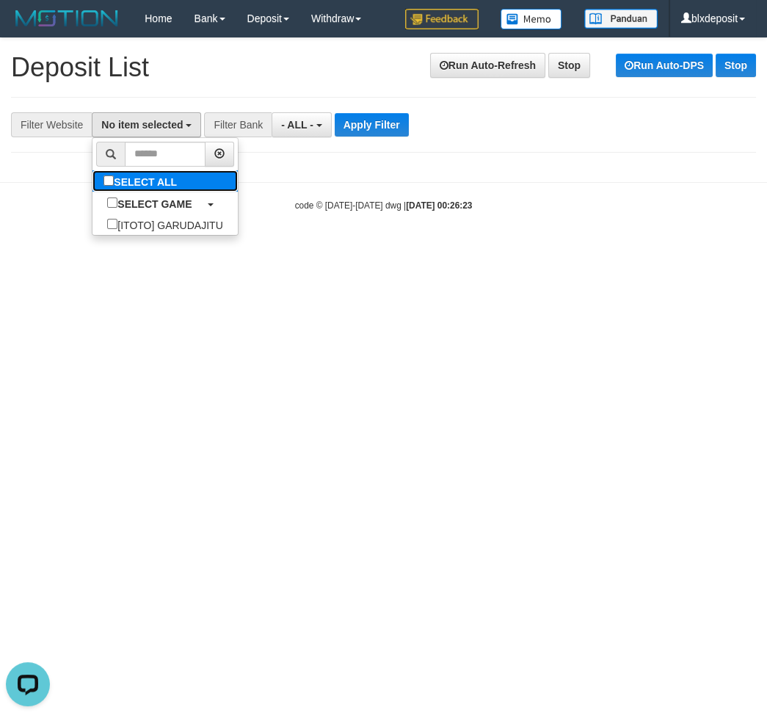
click at [109, 187] on label "SELECT ALL" at bounding box center [141, 180] width 99 height 21
select select "****"
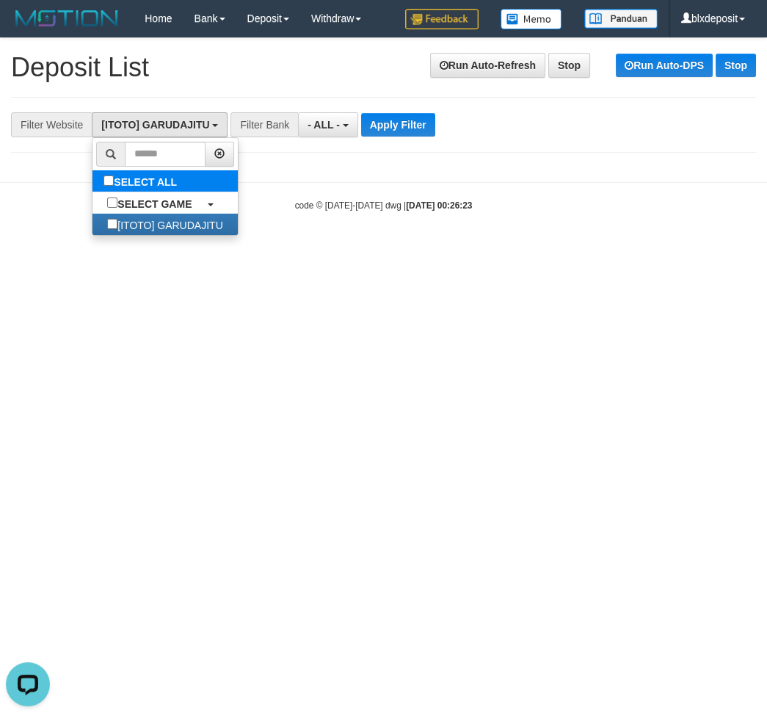
scroll to position [12, 0]
click at [262, 221] on body "Toggle navigation Home Bank Account List Load By Website Group [ITOTO] GARUDAJI…" at bounding box center [383, 124] width 767 height 249
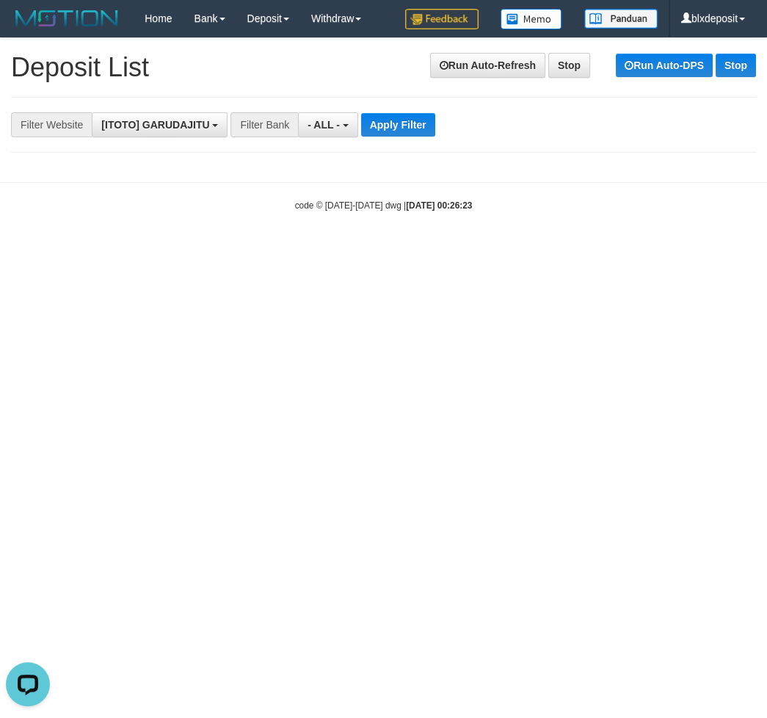
click at [270, 129] on div "Filter Bank" at bounding box center [265, 124] width 68 height 25
click at [330, 134] on button "- ALL -" at bounding box center [327, 124] width 59 height 25
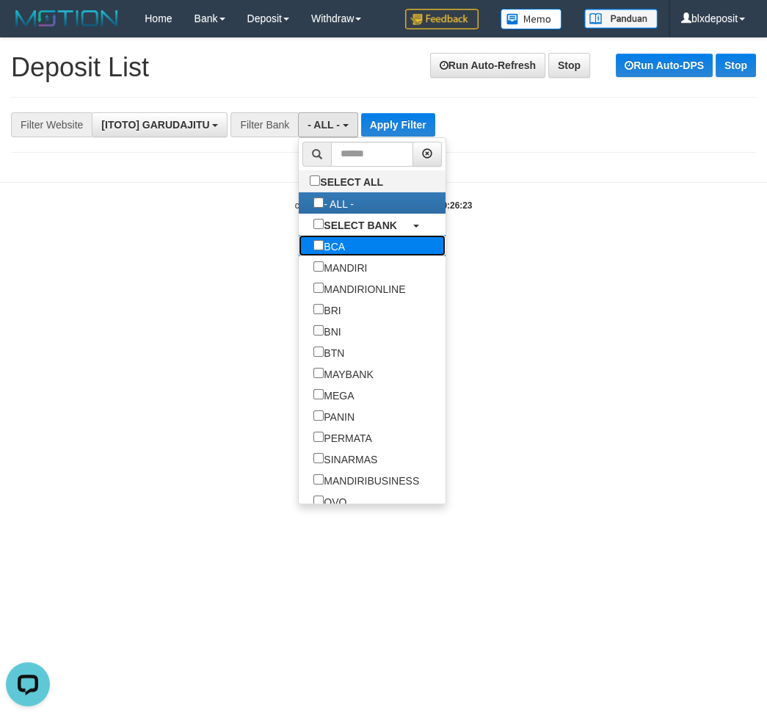
click at [299, 242] on link "BCA" at bounding box center [372, 245] width 147 height 21
click at [192, 246] on body "Toggle navigation Home Bank Account List Load By Website Group [ITOTO] GARUDAJI…" at bounding box center [383, 124] width 767 height 249
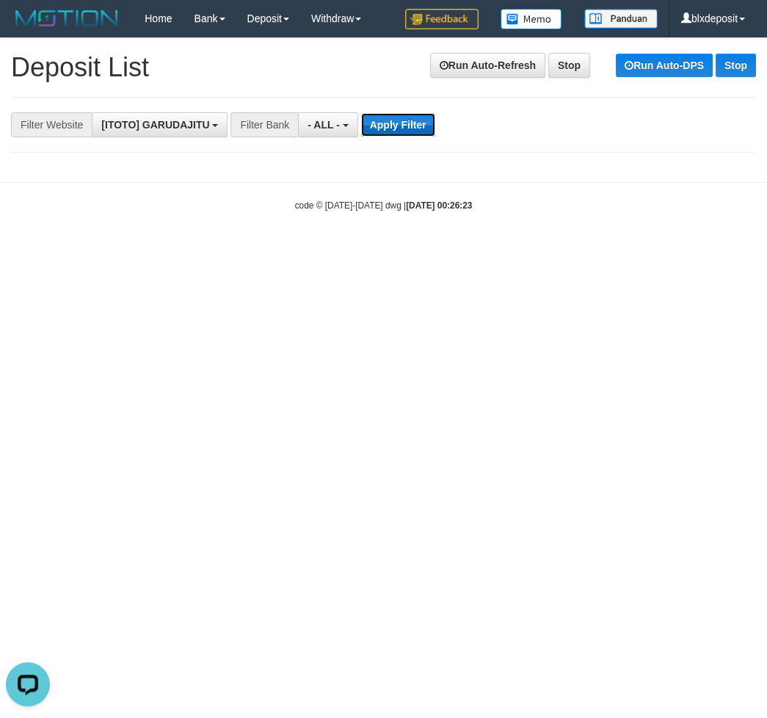
click at [385, 131] on button "Apply Filter" at bounding box center [398, 124] width 74 height 23
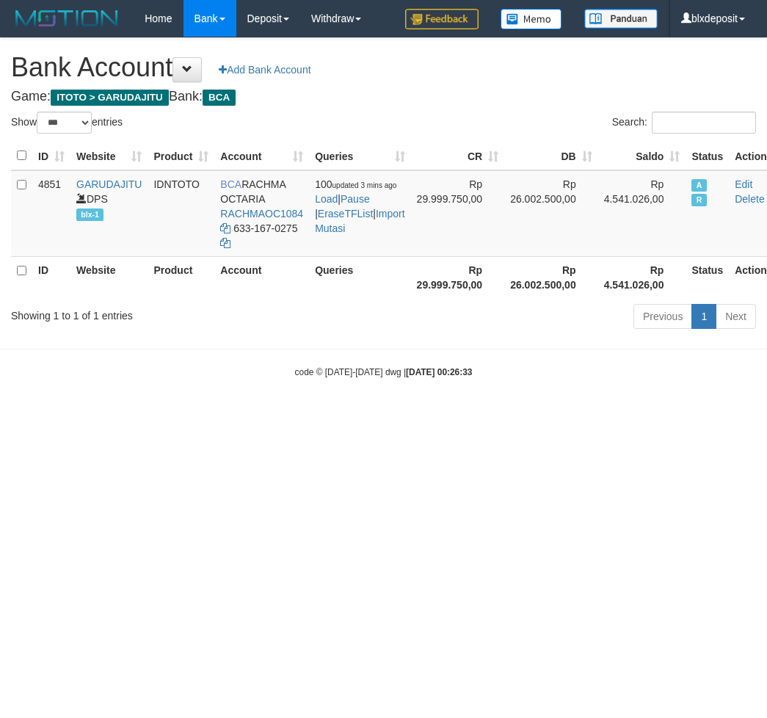
select select "***"
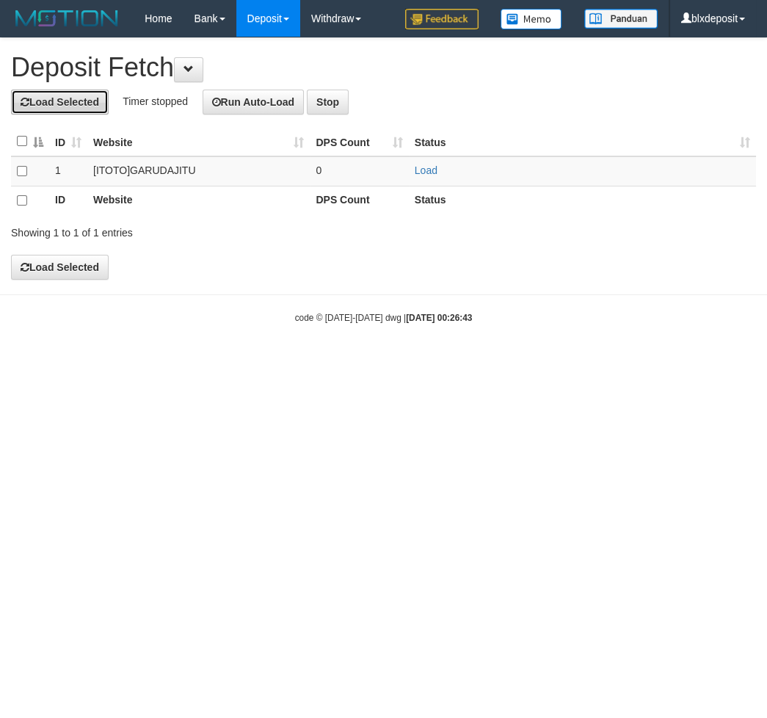
click at [87, 109] on button "Load Selected" at bounding box center [60, 102] width 98 height 25
click at [222, 111] on button "Run Auto-Load" at bounding box center [254, 102] width 102 height 25
drag, startPoint x: 187, startPoint y: 88, endPoint x: 194, endPoint y: 84, distance: 7.6
click at [190, 85] on div "**********" at bounding box center [383, 159] width 767 height 242
click at [196, 81] on button at bounding box center [188, 69] width 29 height 25
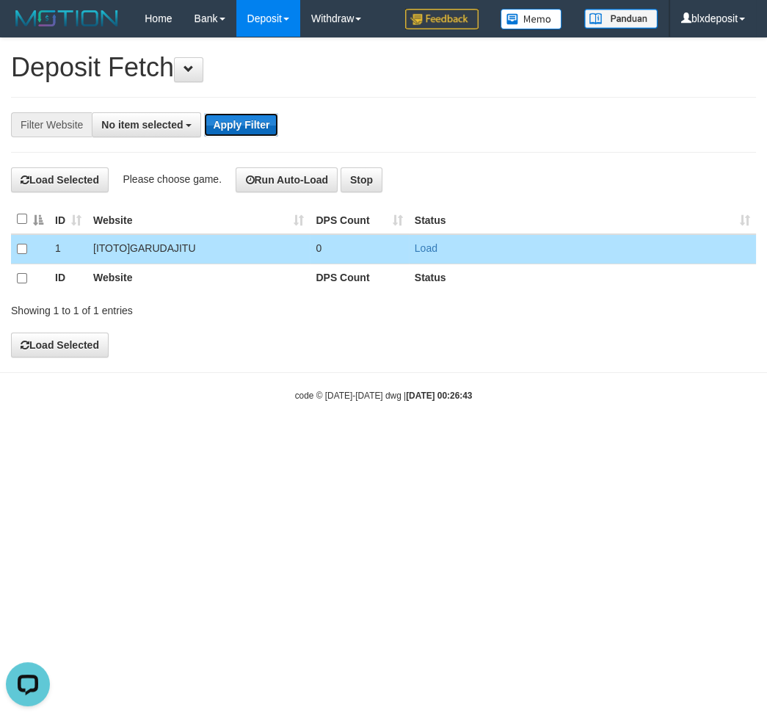
click at [242, 129] on button "Apply Filter" at bounding box center [241, 124] width 74 height 23
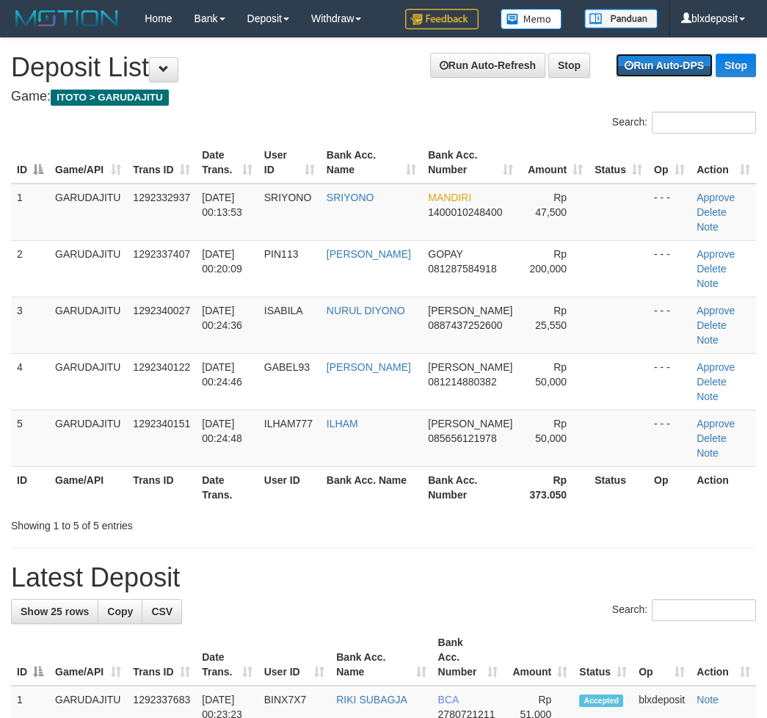
click at [663, 70] on link "Run Auto-DPS" at bounding box center [664, 65] width 97 height 23
